Goal: Information Seeking & Learning: Learn about a topic

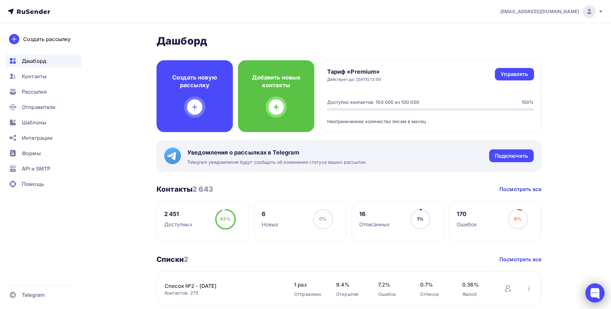
click at [591, 288] on div at bounding box center [595, 293] width 19 height 19
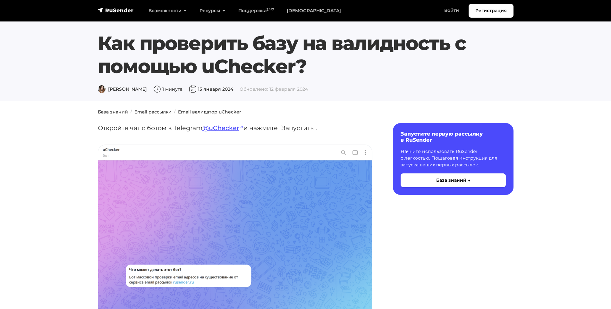
scroll to position [1220, 0]
